Goal: Complete application form: Complete application form

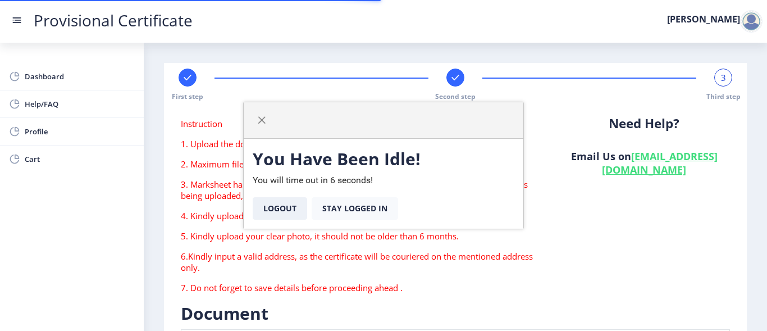
scroll to position [261, 0]
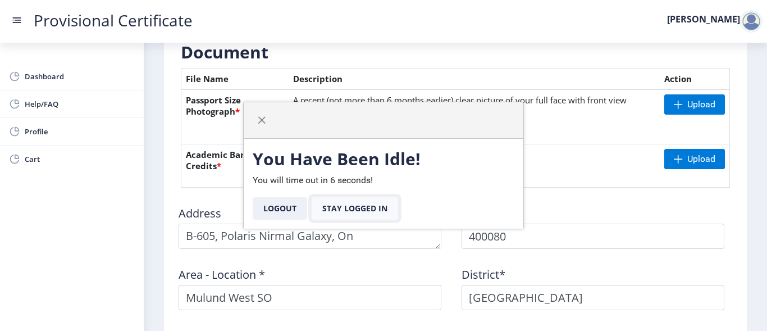
click at [384, 210] on button "Stay Logged In" at bounding box center [355, 208] width 86 height 22
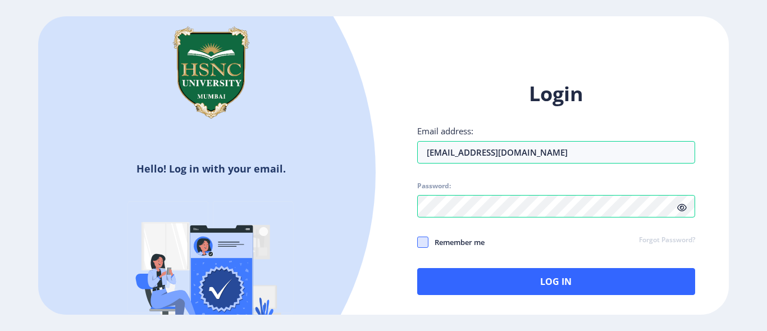
click at [421, 244] on span at bounding box center [422, 241] width 11 height 11
click at [418, 242] on input "Remember me" at bounding box center [417, 241] width 1 height 1
checkbox input "true"
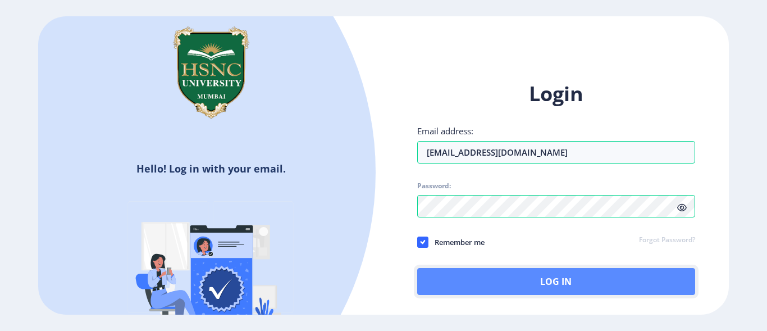
click at [435, 278] on button "Log In" at bounding box center [556, 281] width 278 height 27
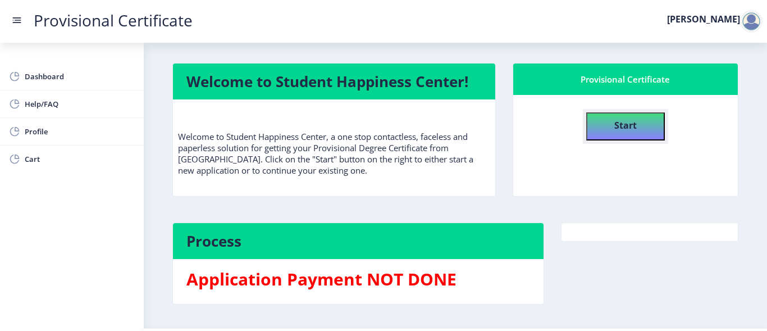
click at [607, 124] on button "Start" at bounding box center [625, 126] width 79 height 28
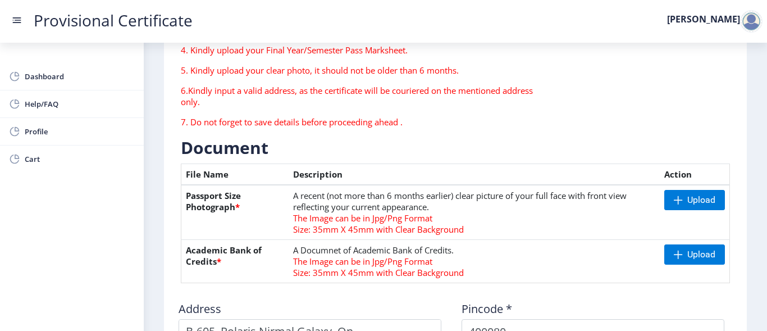
scroll to position [167, 0]
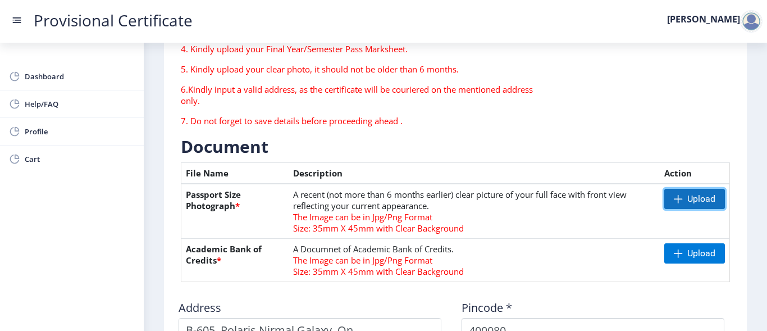
click at [689, 206] on span "Upload" at bounding box center [694, 199] width 61 height 20
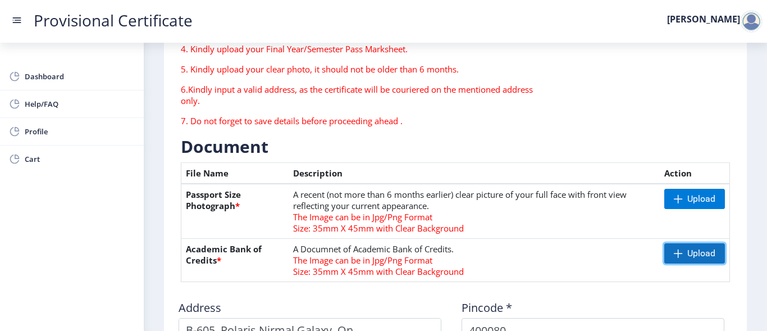
click at [674, 257] on span at bounding box center [678, 253] width 9 height 9
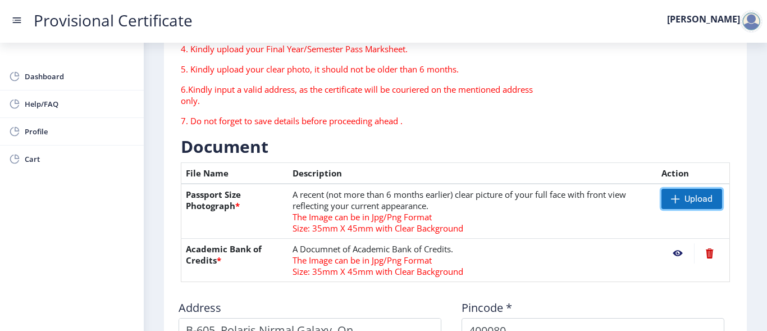
click at [671, 198] on span at bounding box center [675, 198] width 9 height 9
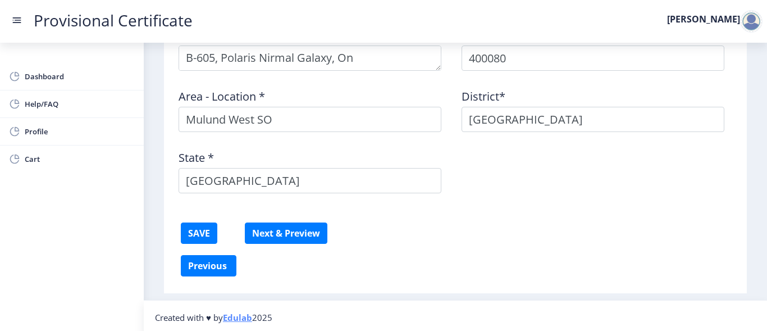
scroll to position [443, 0]
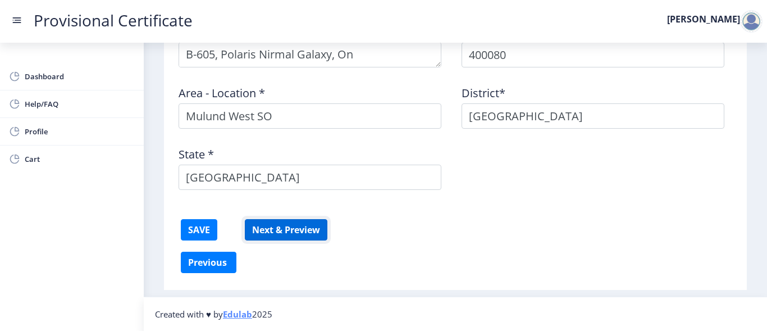
click at [267, 234] on button "Next & Preview" at bounding box center [286, 229] width 83 height 21
click at [192, 236] on button "SAVE" at bounding box center [199, 229] width 37 height 21
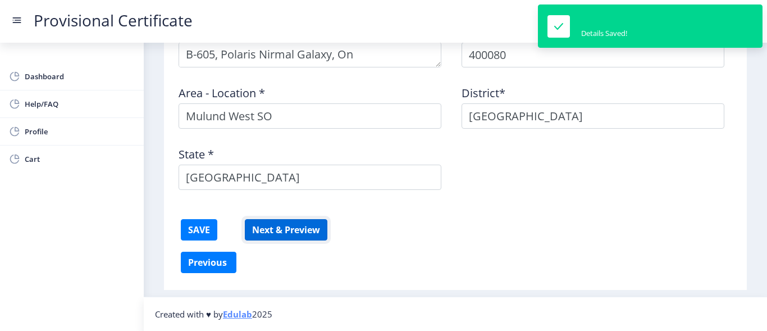
click at [254, 234] on button "Next & Preview" at bounding box center [286, 229] width 83 height 21
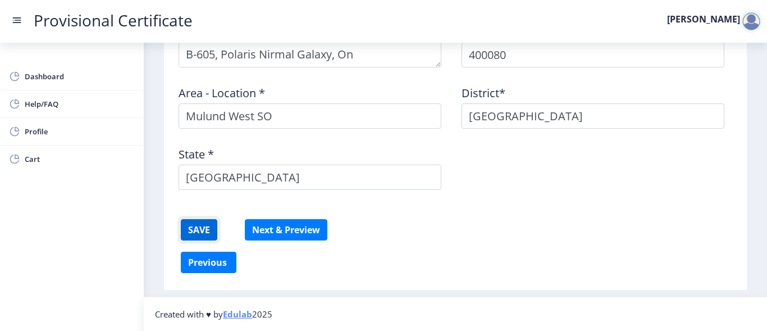
click at [200, 238] on button "SAVE" at bounding box center [199, 229] width 37 height 21
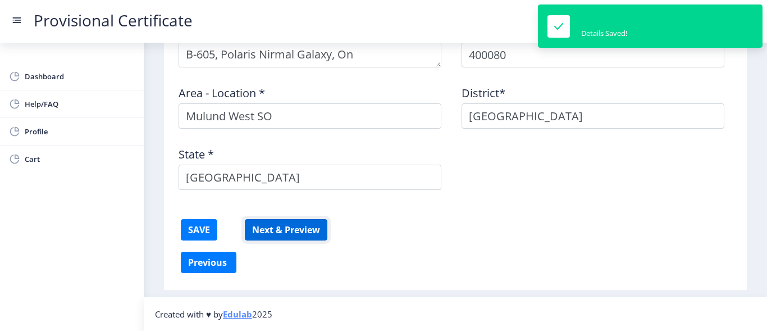
click at [277, 234] on button "Next & Preview" at bounding box center [286, 229] width 83 height 21
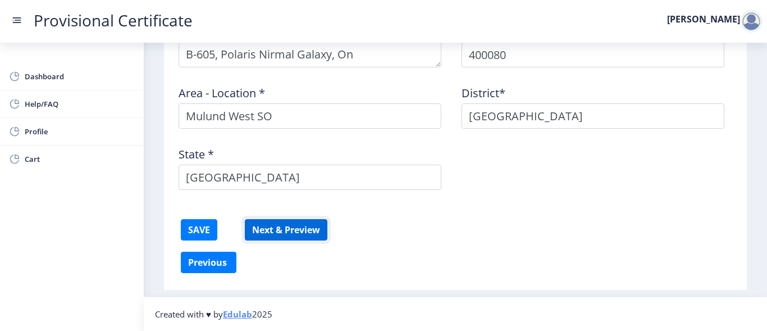
click at [311, 229] on button "Next & Preview" at bounding box center [286, 229] width 83 height 21
click at [299, 220] on button "Next & Preview" at bounding box center [286, 229] width 83 height 21
click at [212, 235] on button "SAVE" at bounding box center [199, 229] width 37 height 21
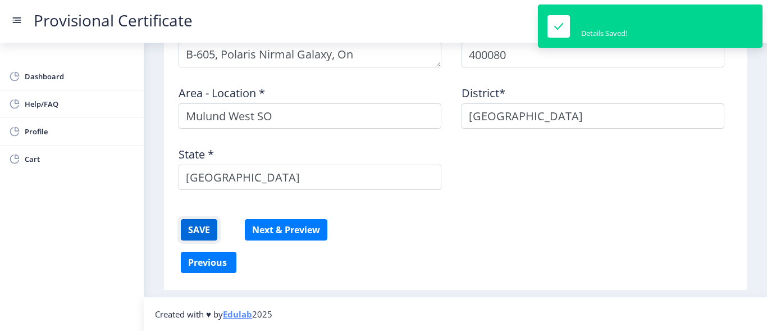
click at [212, 235] on button "SAVE" at bounding box center [199, 229] width 37 height 21
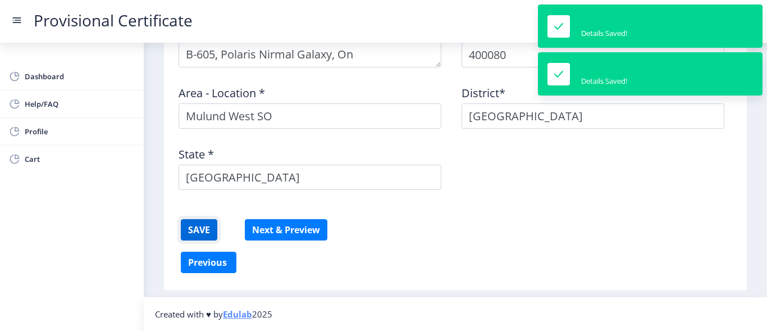
click at [212, 235] on button "SAVE" at bounding box center [199, 229] width 37 height 21
click at [271, 230] on button "Next & Preview" at bounding box center [286, 229] width 83 height 21
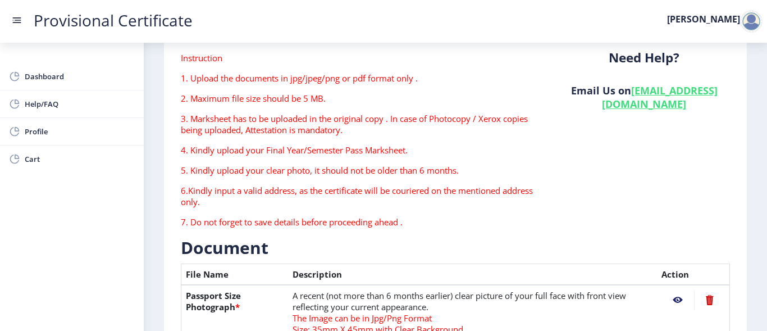
scroll to position [0, 0]
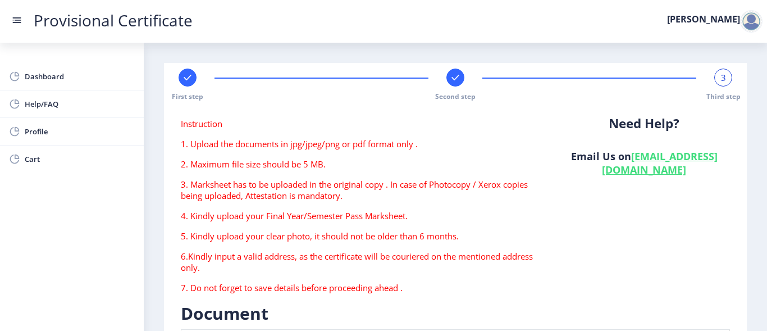
click at [714, 85] on div "3 Third step" at bounding box center [723, 85] width 18 height 33
click at [721, 78] on span "3" at bounding box center [723, 77] width 5 height 11
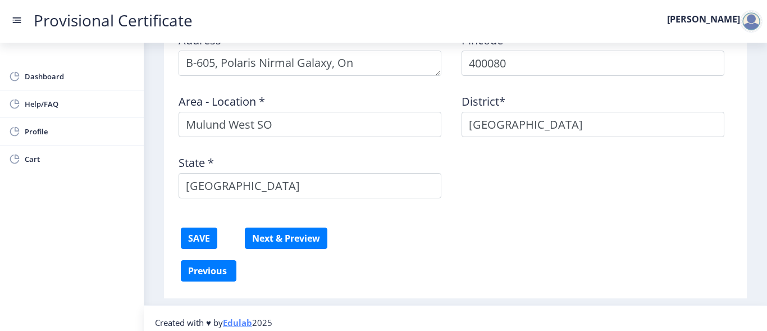
scroll to position [443, 0]
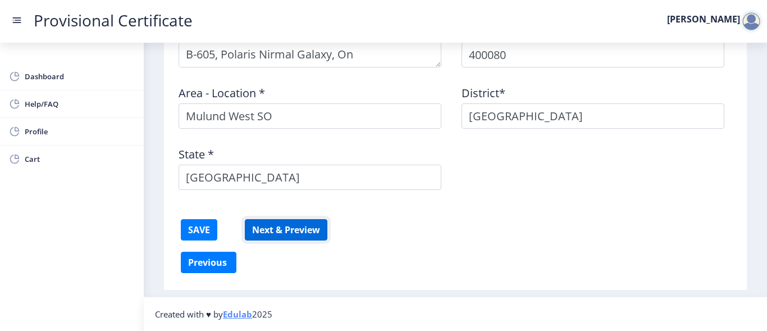
click at [296, 219] on button "Next & Preview" at bounding box center [286, 229] width 83 height 21
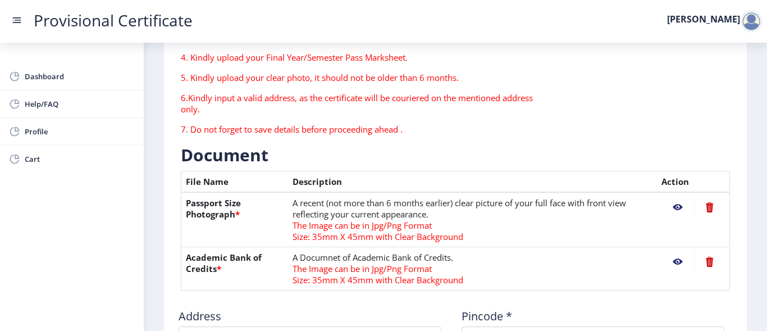
scroll to position [197, 0]
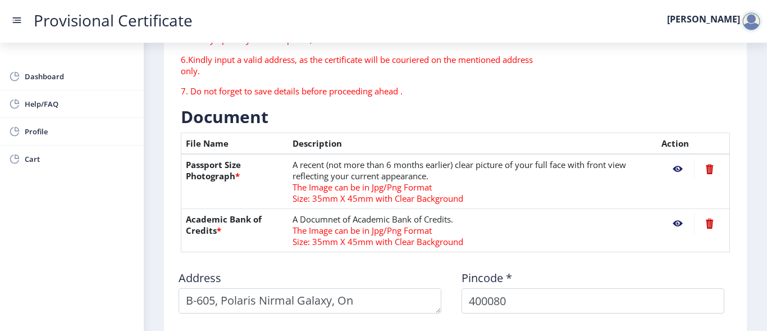
click at [707, 166] on nb-action at bounding box center [709, 169] width 31 height 20
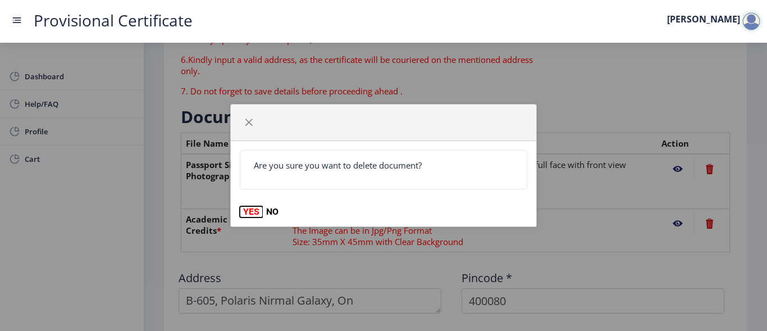
click at [246, 216] on button "YES" at bounding box center [251, 211] width 23 height 11
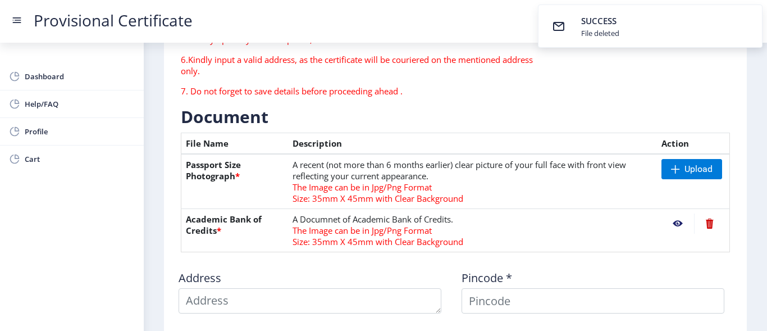
click at [702, 226] on nb-action at bounding box center [709, 223] width 31 height 20
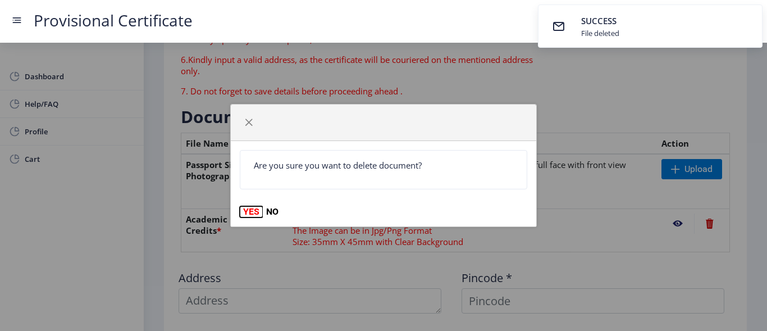
click at [250, 210] on button "YES" at bounding box center [251, 211] width 23 height 11
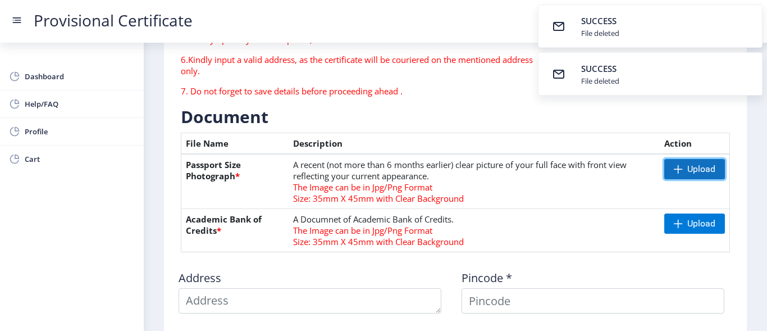
click at [703, 170] on span "Upload" at bounding box center [701, 168] width 28 height 11
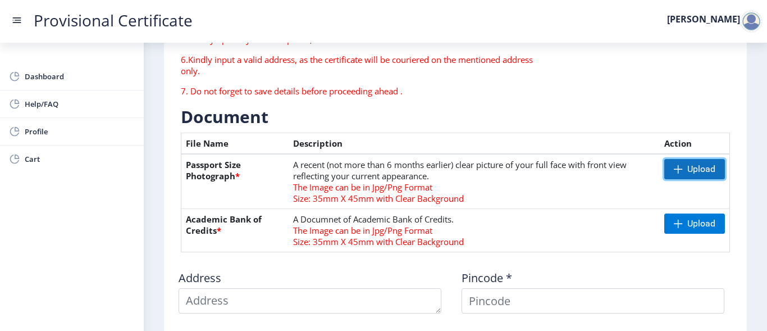
click at [674, 170] on span at bounding box center [678, 169] width 9 height 9
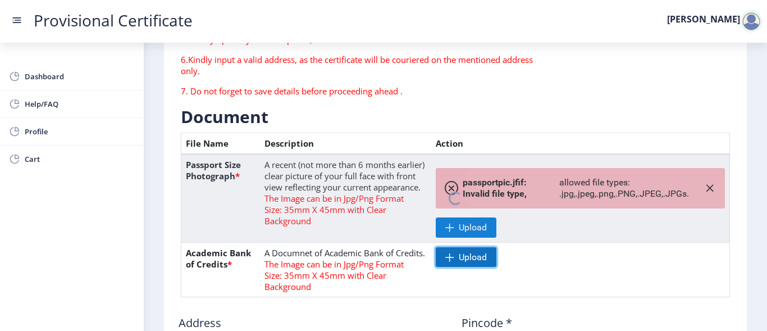
click at [467, 264] on span "Upload" at bounding box center [466, 257] width 61 height 20
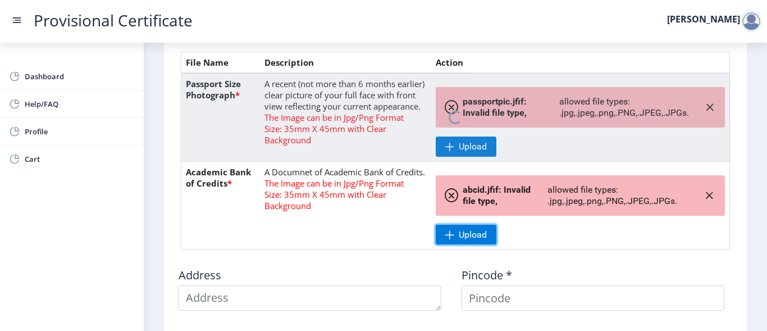
scroll to position [278, 0]
click at [451, 195] on span at bounding box center [451, 194] width 13 height 13
click at [711, 190] on button "button" at bounding box center [709, 195] width 13 height 18
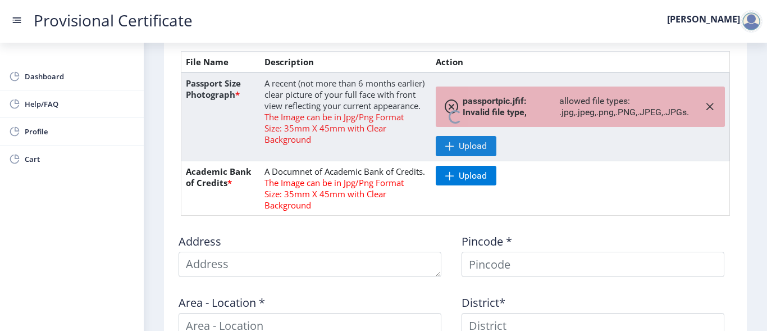
click at [713, 109] on nb-spinner at bounding box center [455, 116] width 549 height 88
click at [705, 103] on nb-spinner at bounding box center [455, 116] width 549 height 88
click at [450, 107] on nb-spinner at bounding box center [455, 116] width 549 height 88
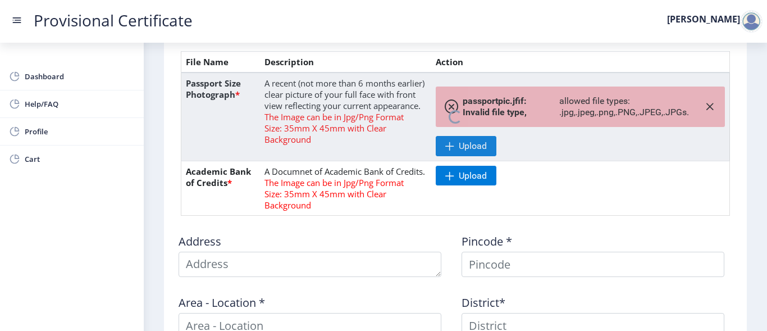
click at [706, 106] on nb-spinner at bounding box center [455, 116] width 549 height 88
click at [663, 180] on div "Upload" at bounding box center [580, 176] width 289 height 20
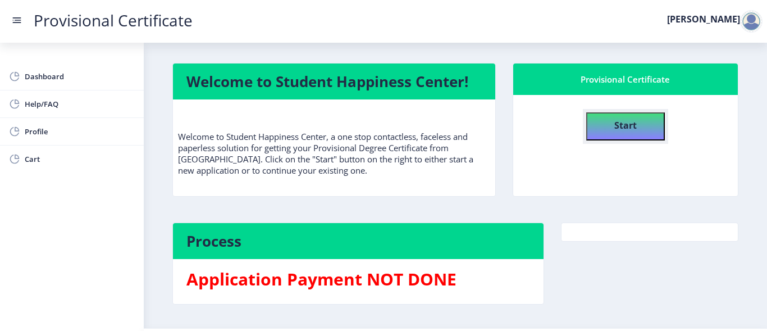
click at [628, 121] on b "Start" at bounding box center [625, 125] width 22 height 12
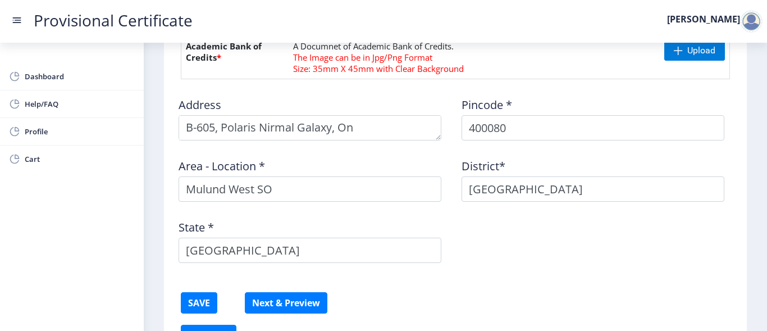
scroll to position [370, 0]
